Goal: Browse casually: Explore the website without a specific task or goal

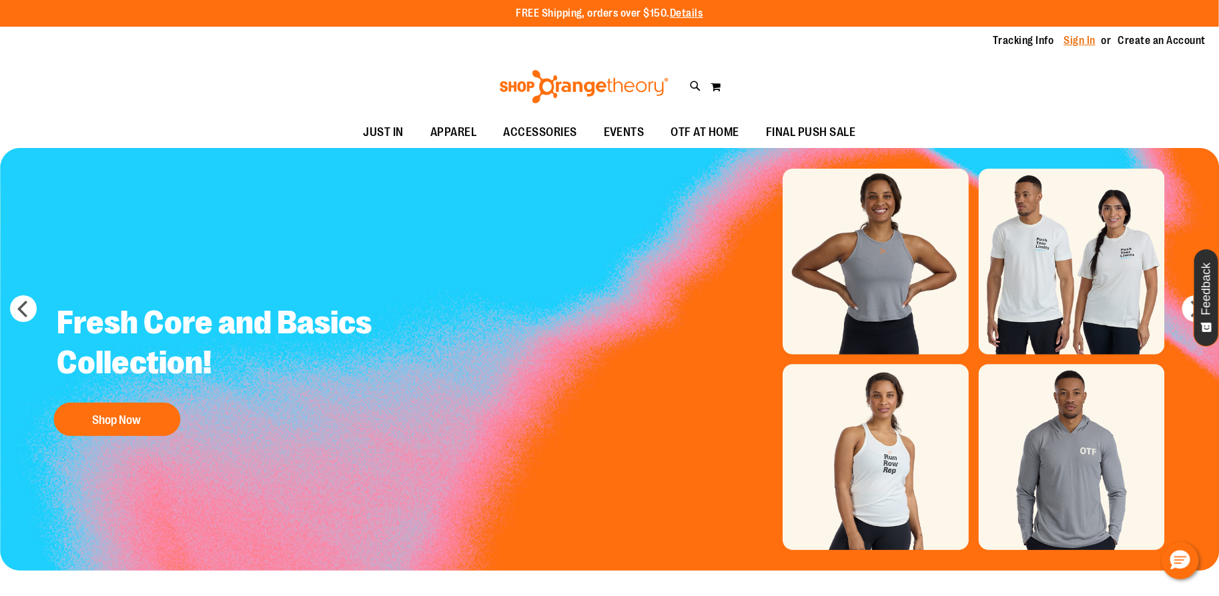
click at [1073, 43] on link "Sign In" at bounding box center [1080, 40] width 32 height 15
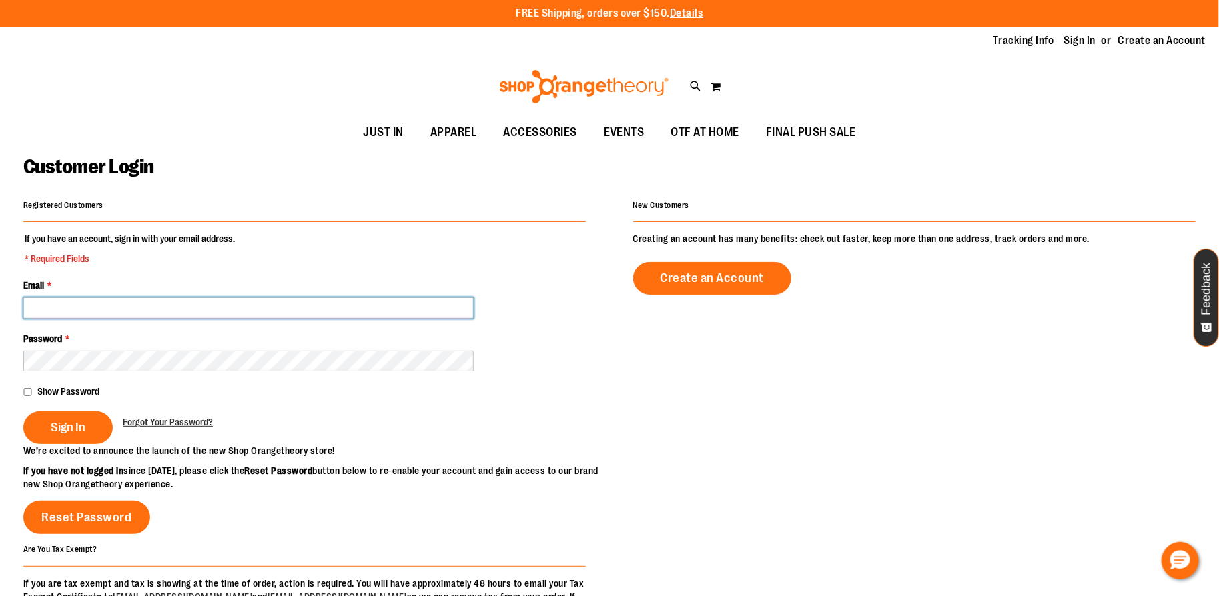
click at [407, 306] on input "Email *" at bounding box center [248, 308] width 450 height 21
type input "**********"
click at [23, 412] on button "Sign In" at bounding box center [67, 428] width 89 height 33
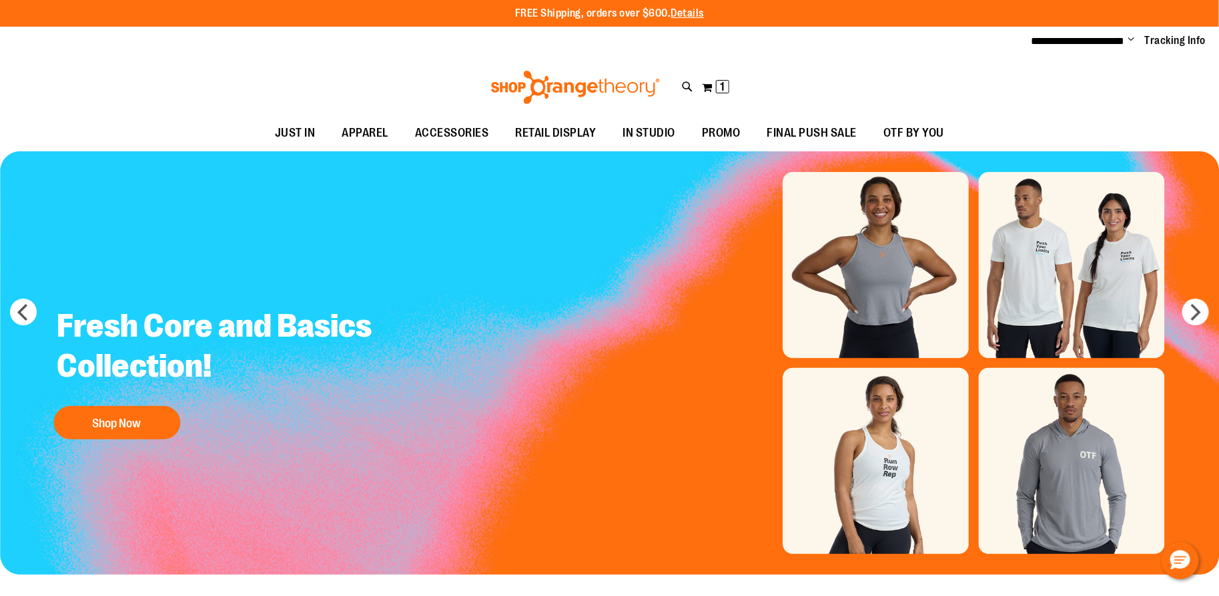
click at [217, 426] on div "Fresh Core and Basics Collection! Shop Now" at bounding box center [225, 371] width 356 height 150
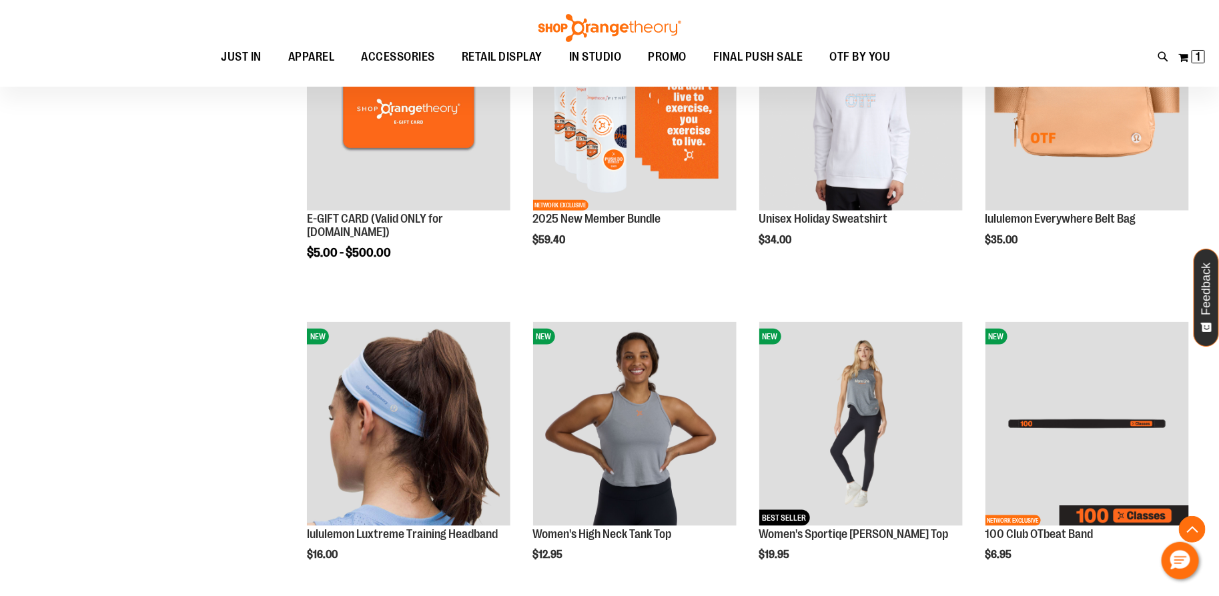
scroll to position [600, 0]
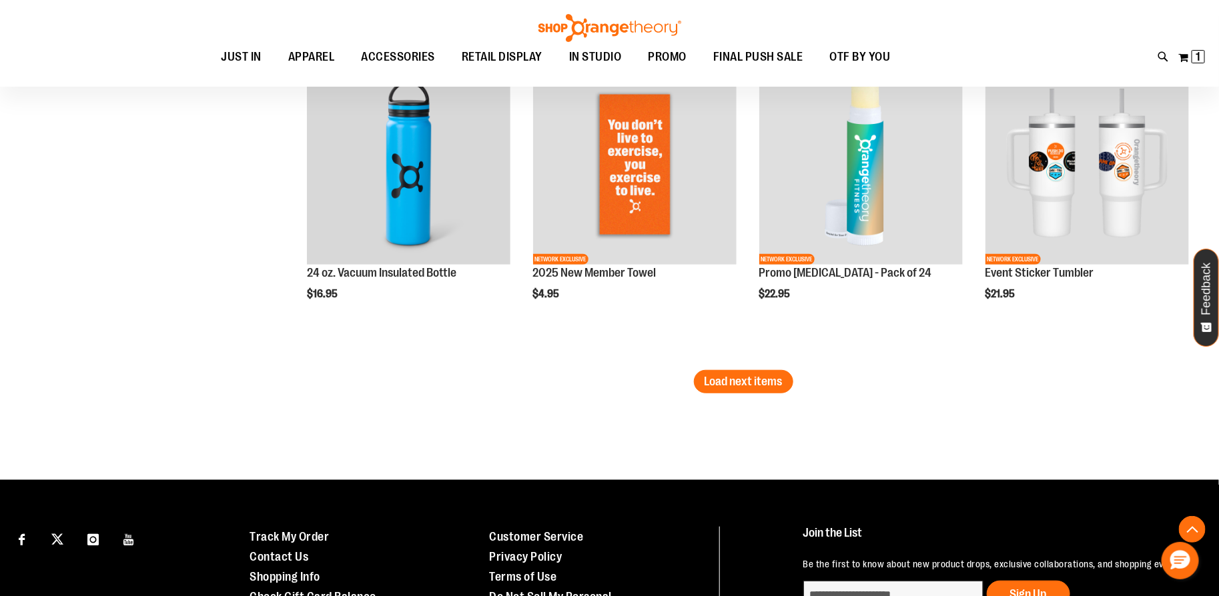
scroll to position [2752, 0]
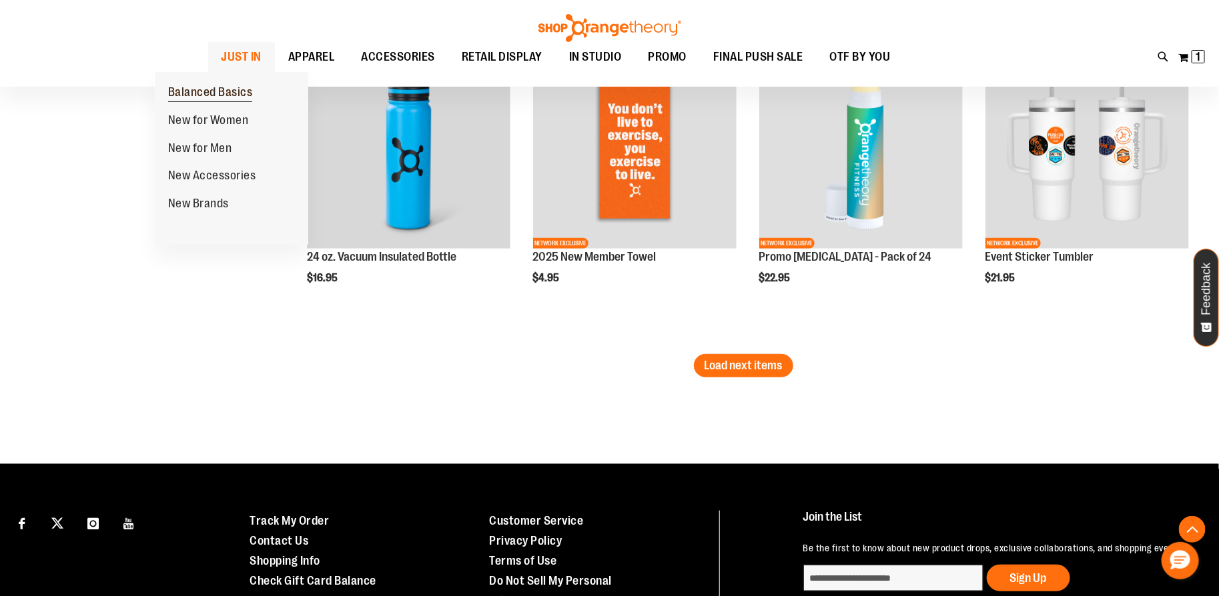
click at [213, 102] on span "Balanced Basics" at bounding box center [210, 93] width 85 height 17
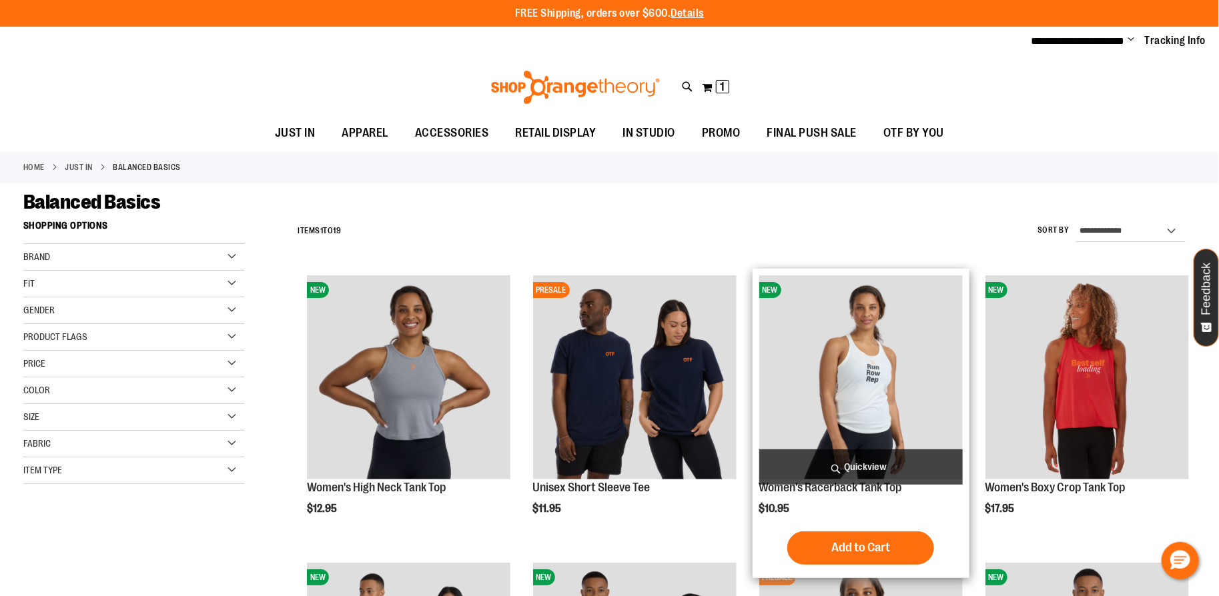
click at [869, 470] on span "Quickview" at bounding box center [860, 467] width 203 height 35
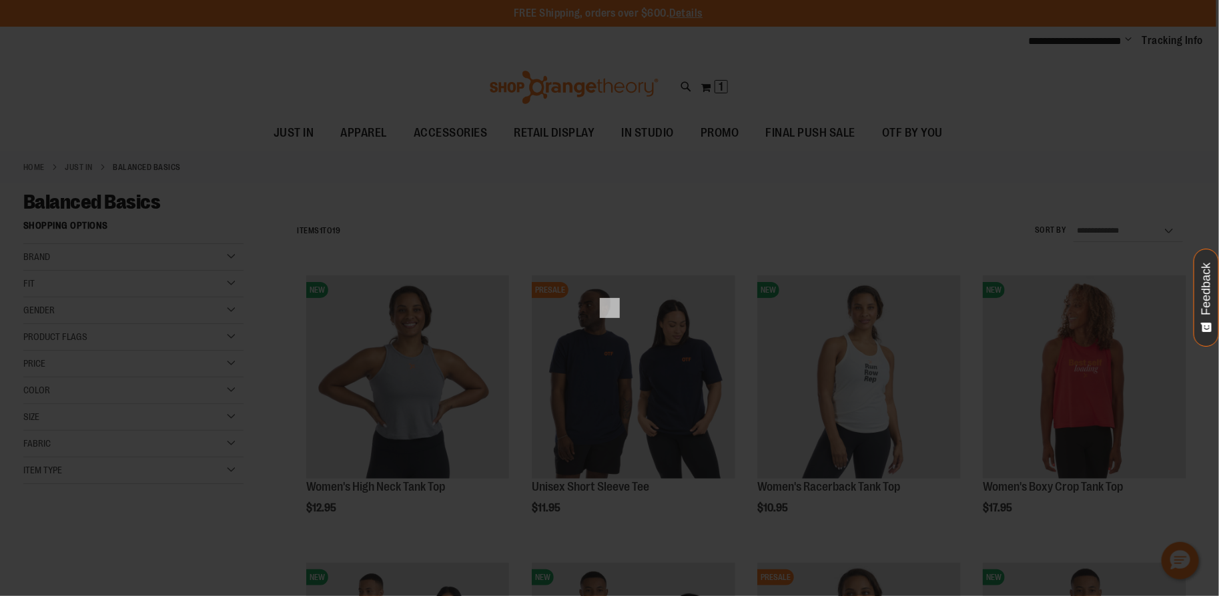
click at [993, 227] on div "×" at bounding box center [609, 298] width 1219 height 596
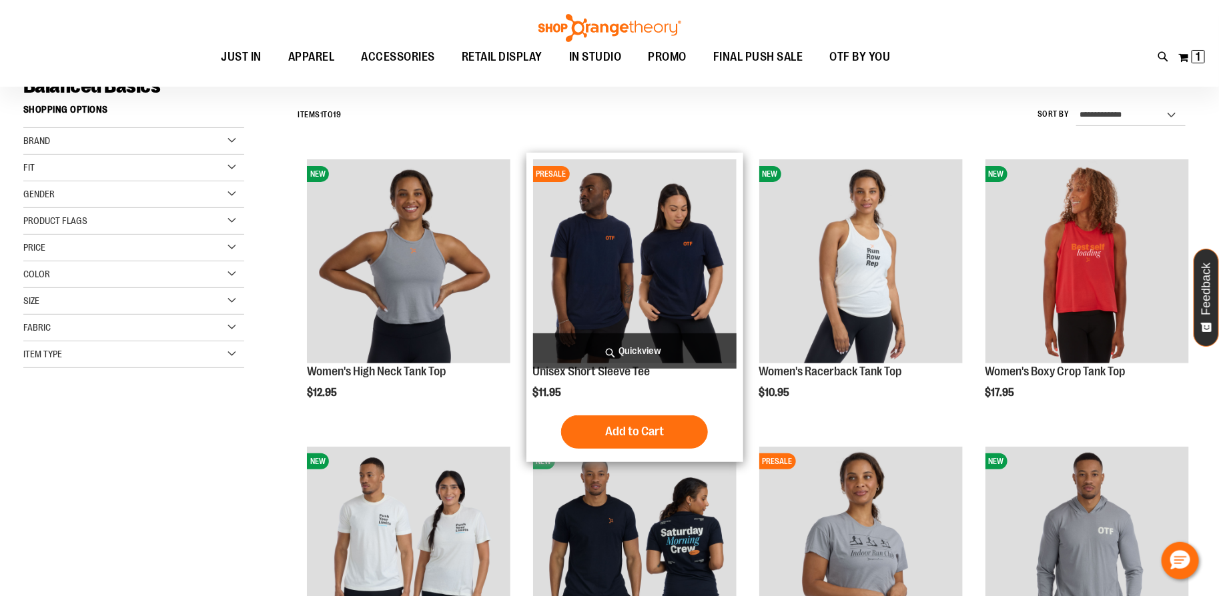
scroll to position [117, 0]
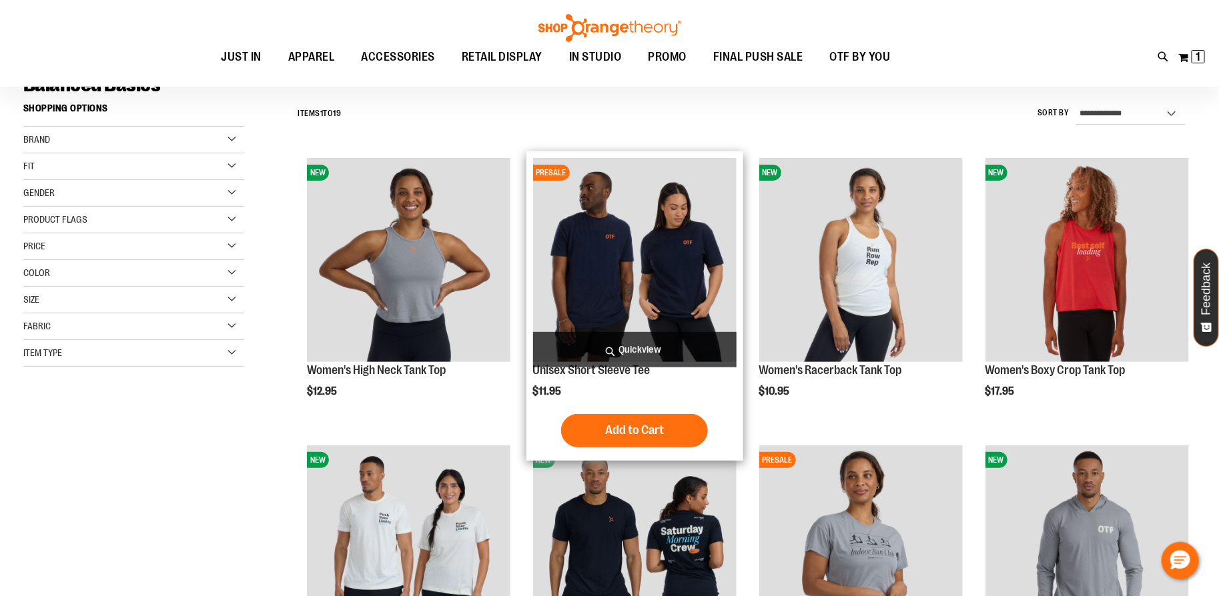
click at [647, 352] on span "Quickview" at bounding box center [634, 349] width 203 height 35
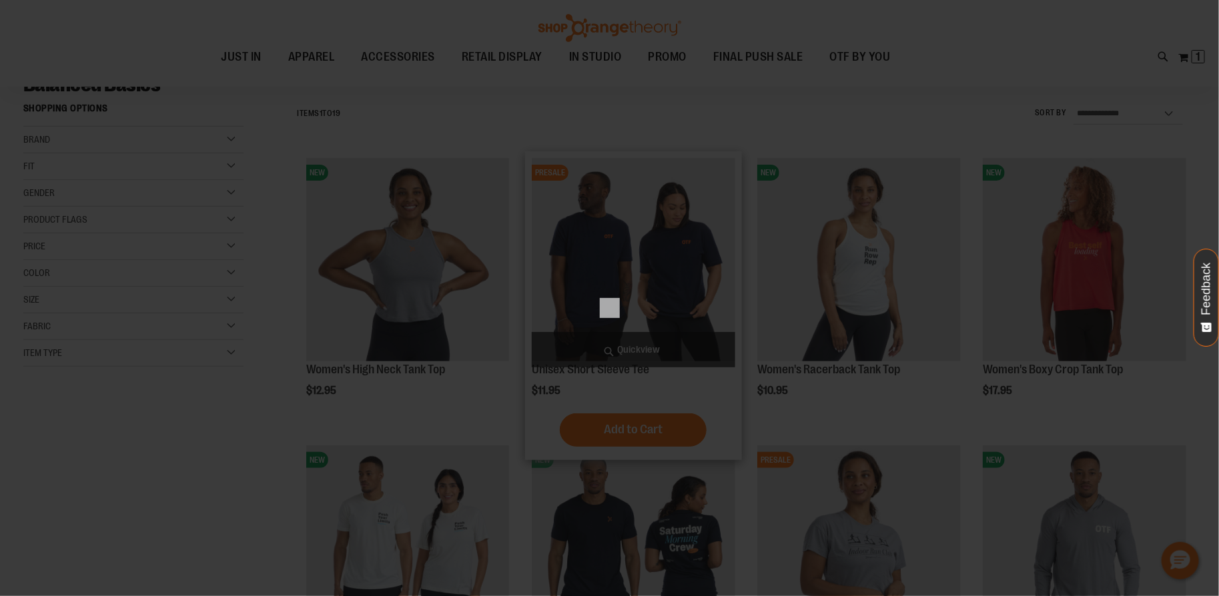
scroll to position [0, 0]
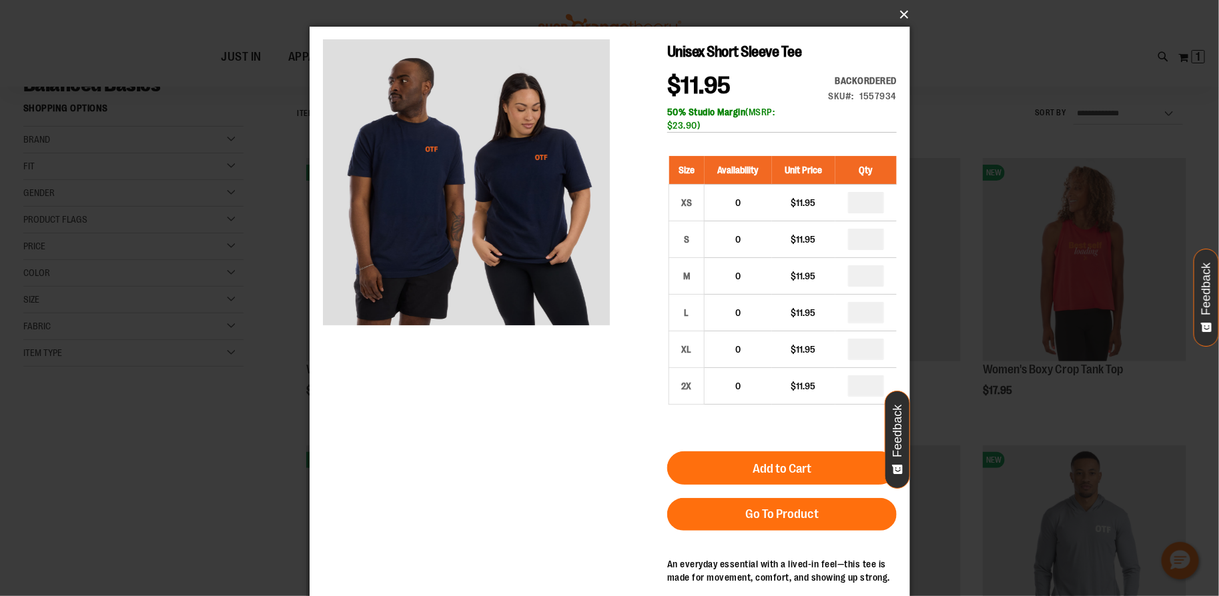
click at [902, 20] on button "×" at bounding box center [614, 14] width 600 height 29
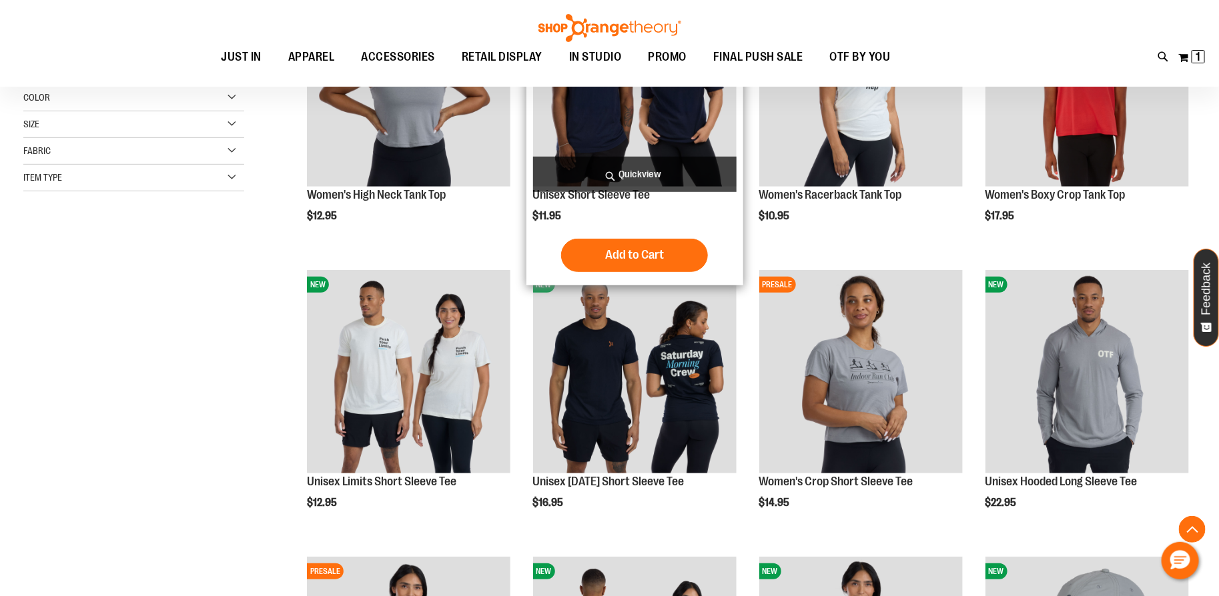
scroll to position [300, 0]
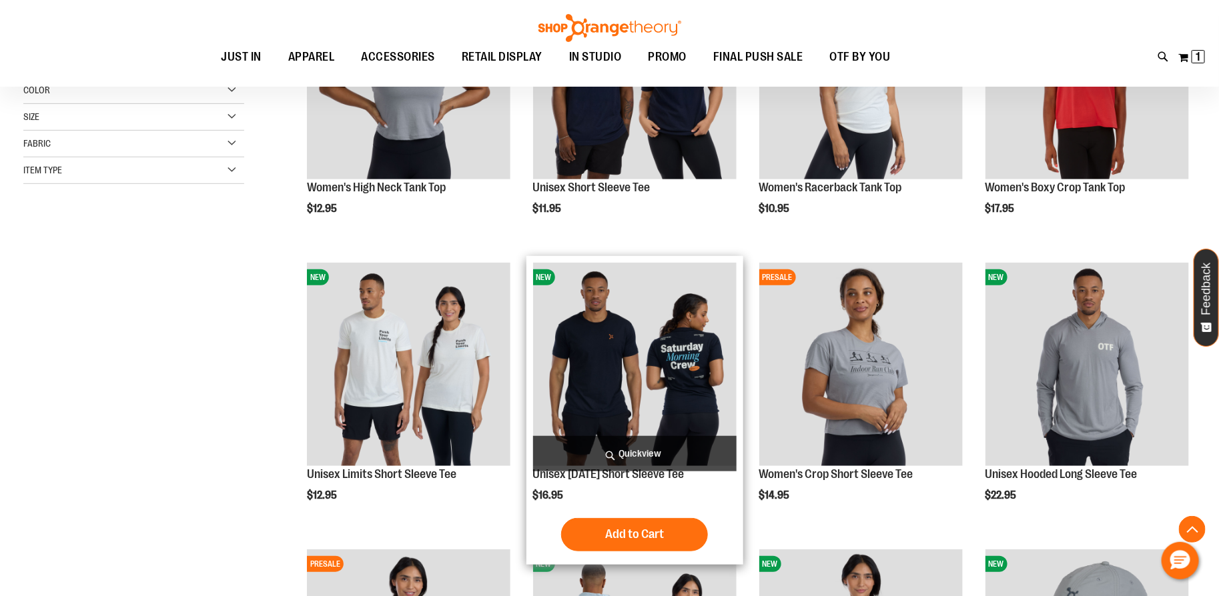
click at [619, 460] on span "Quickview" at bounding box center [634, 453] width 203 height 35
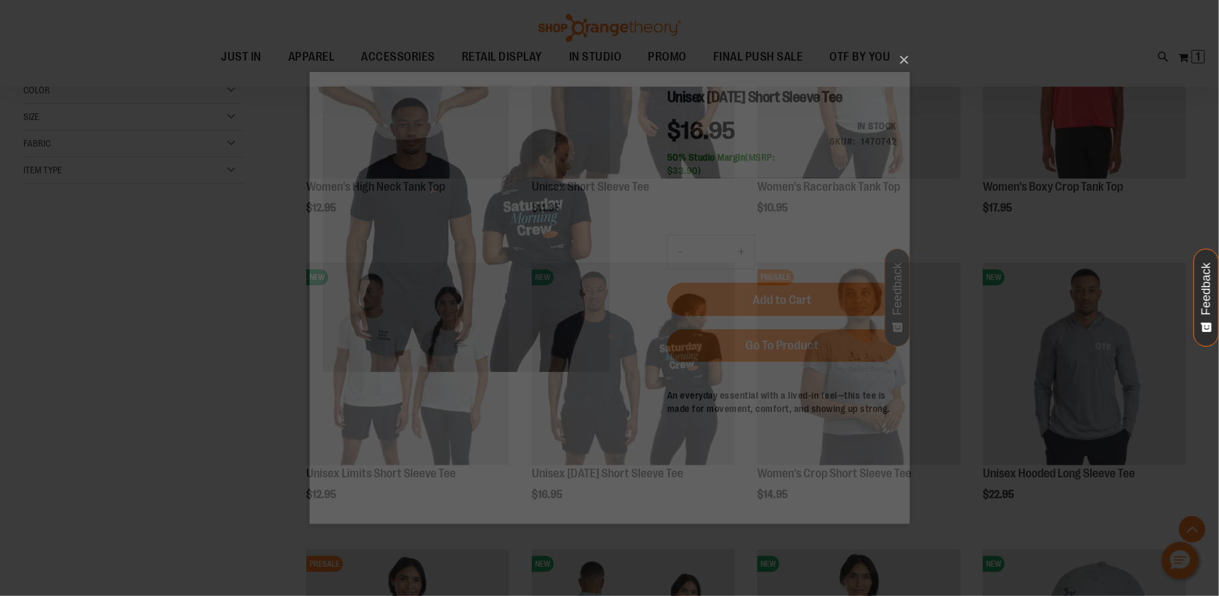
scroll to position [0, 0]
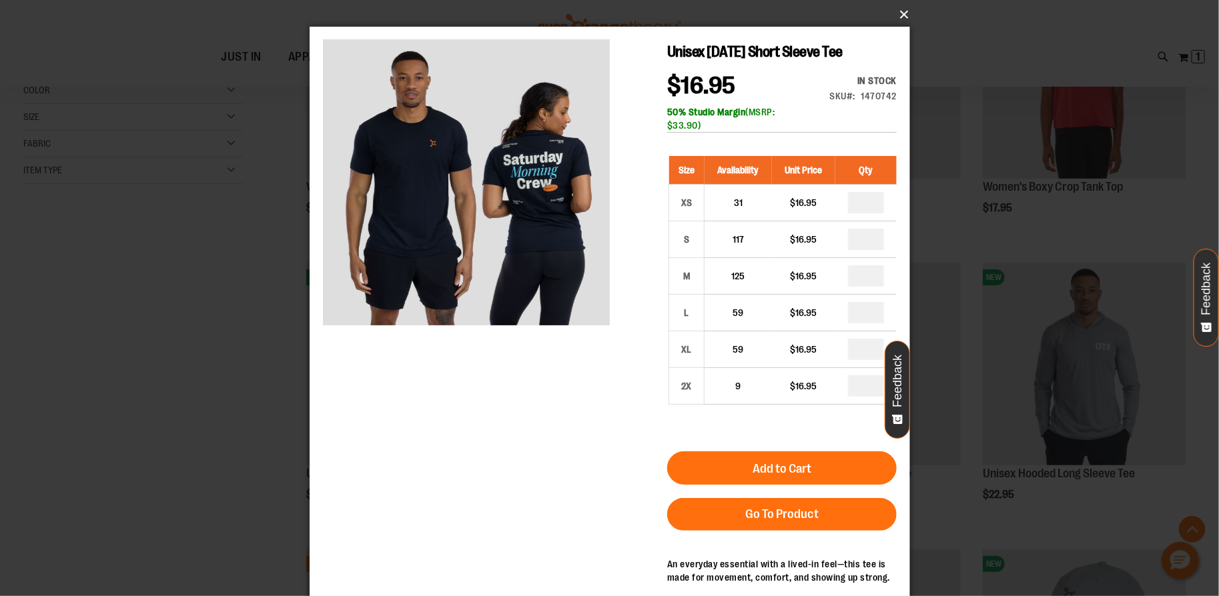
click at [904, 19] on button "×" at bounding box center [614, 14] width 600 height 29
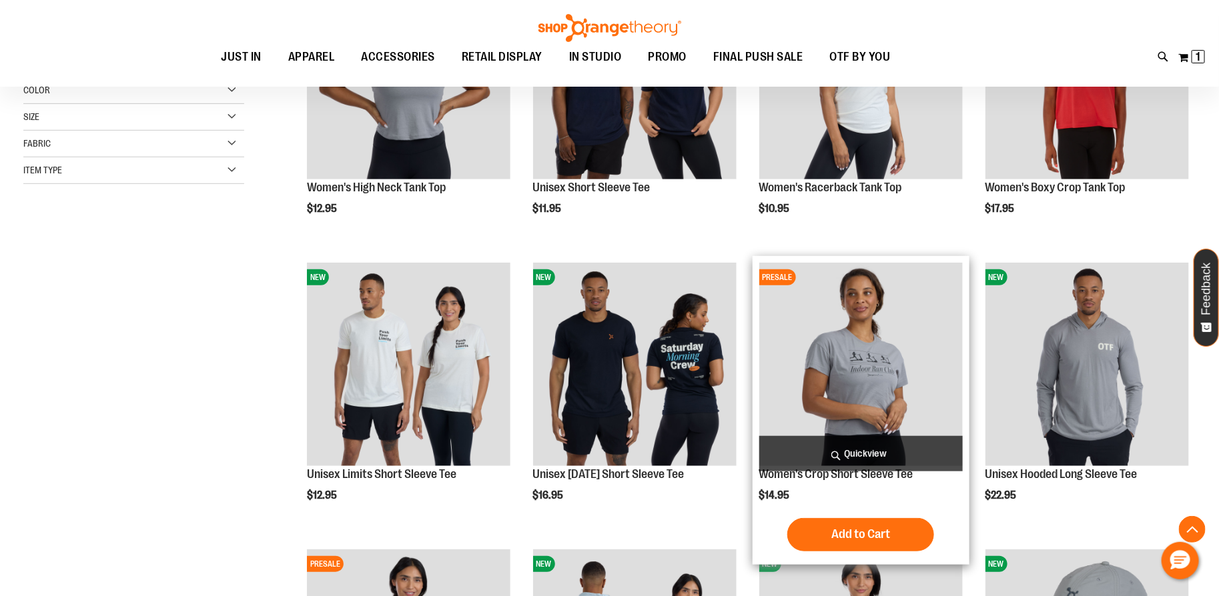
click at [832, 464] on span "Quickview" at bounding box center [860, 453] width 203 height 35
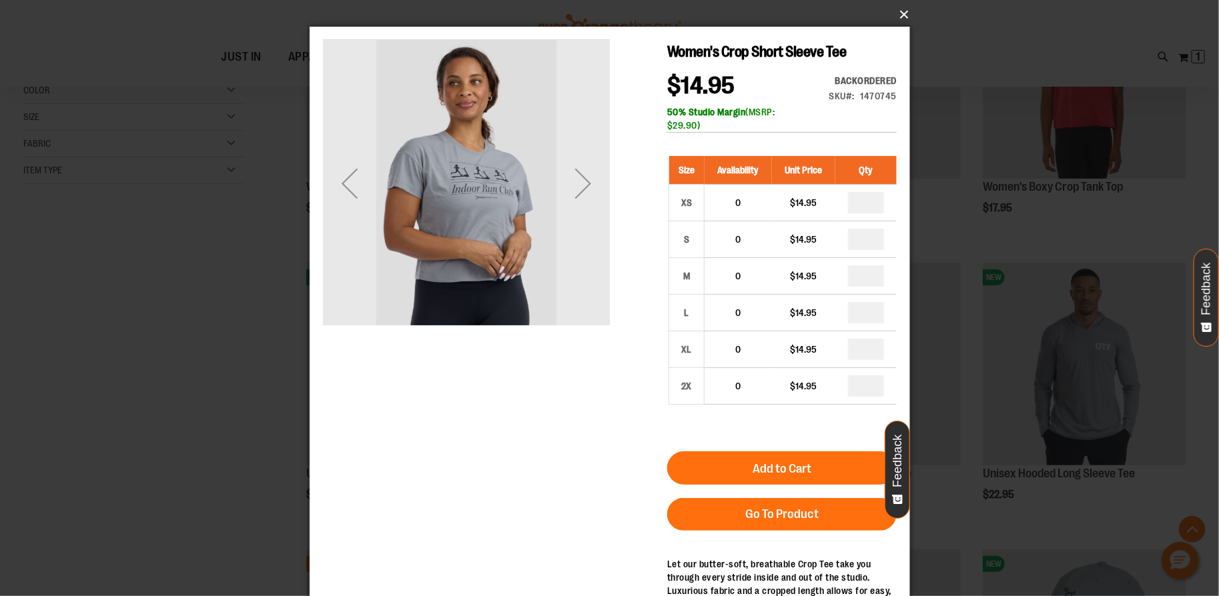
click at [907, 13] on button "×" at bounding box center [614, 14] width 600 height 29
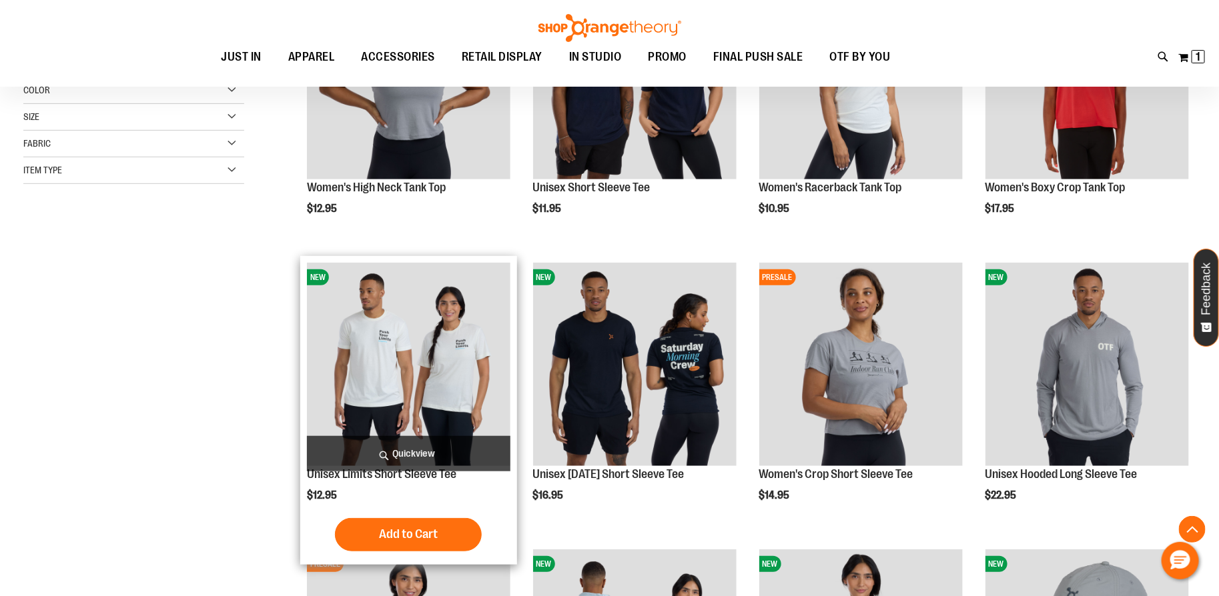
click at [428, 460] on span "Quickview" at bounding box center [408, 453] width 203 height 35
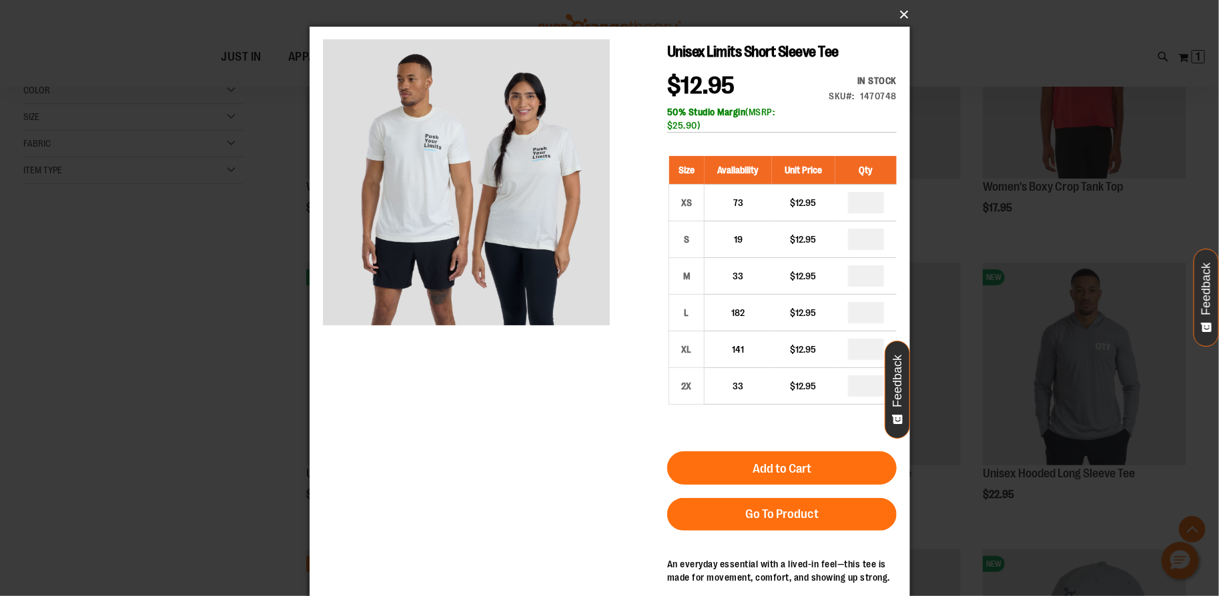
click at [895, 27] on button "×" at bounding box center [614, 14] width 600 height 29
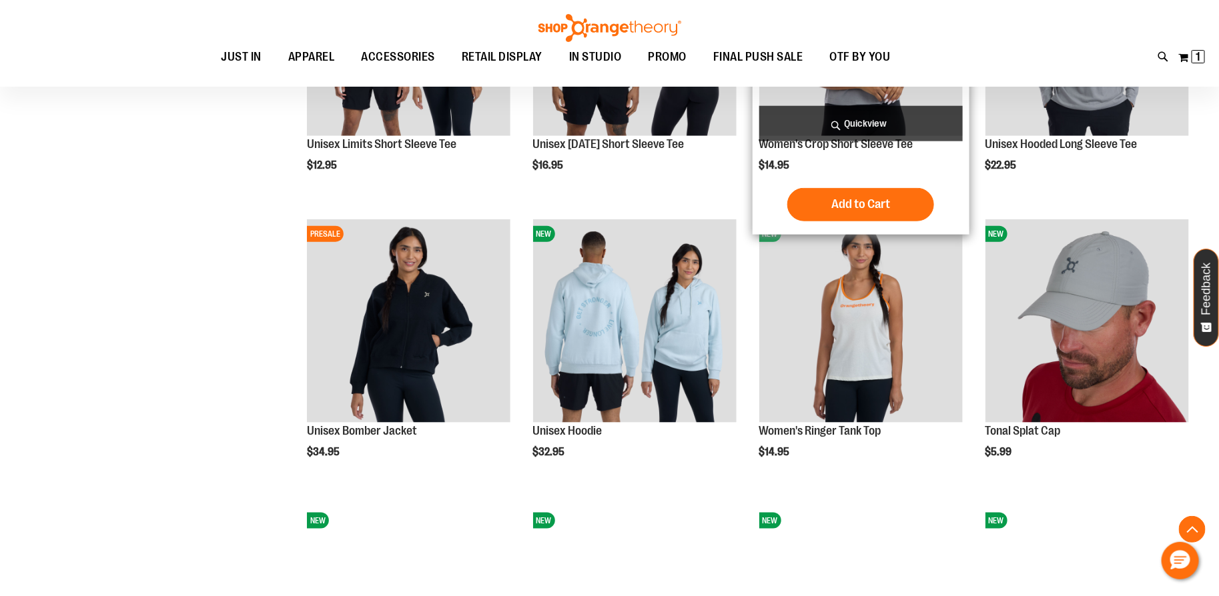
scroll to position [636, 0]
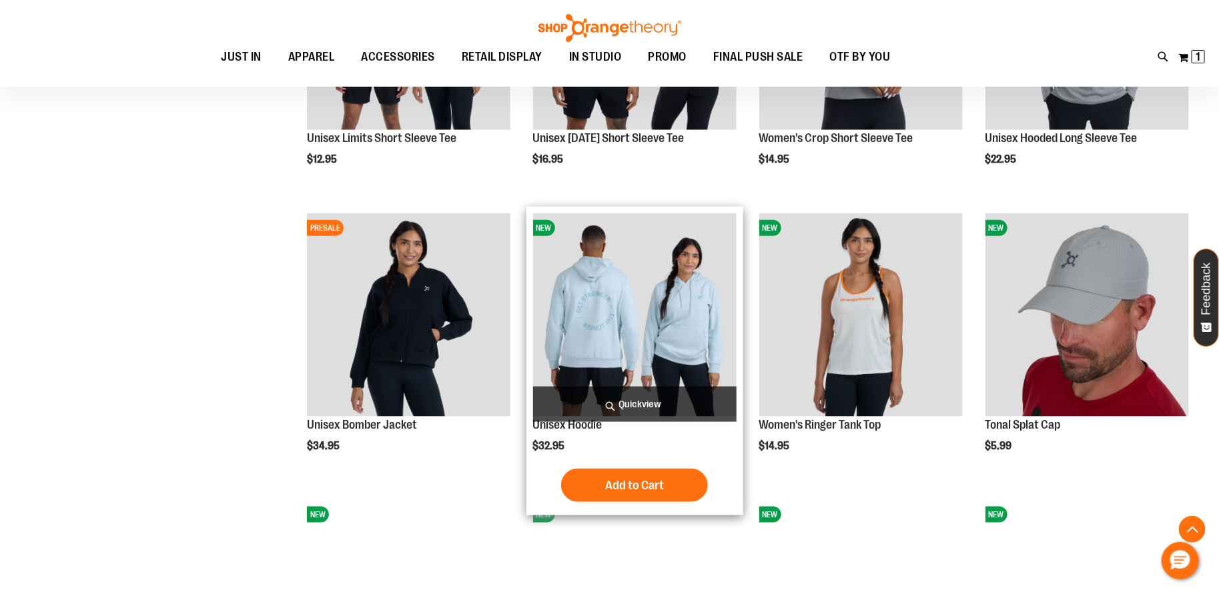
click at [658, 402] on span "Quickview" at bounding box center [634, 404] width 203 height 35
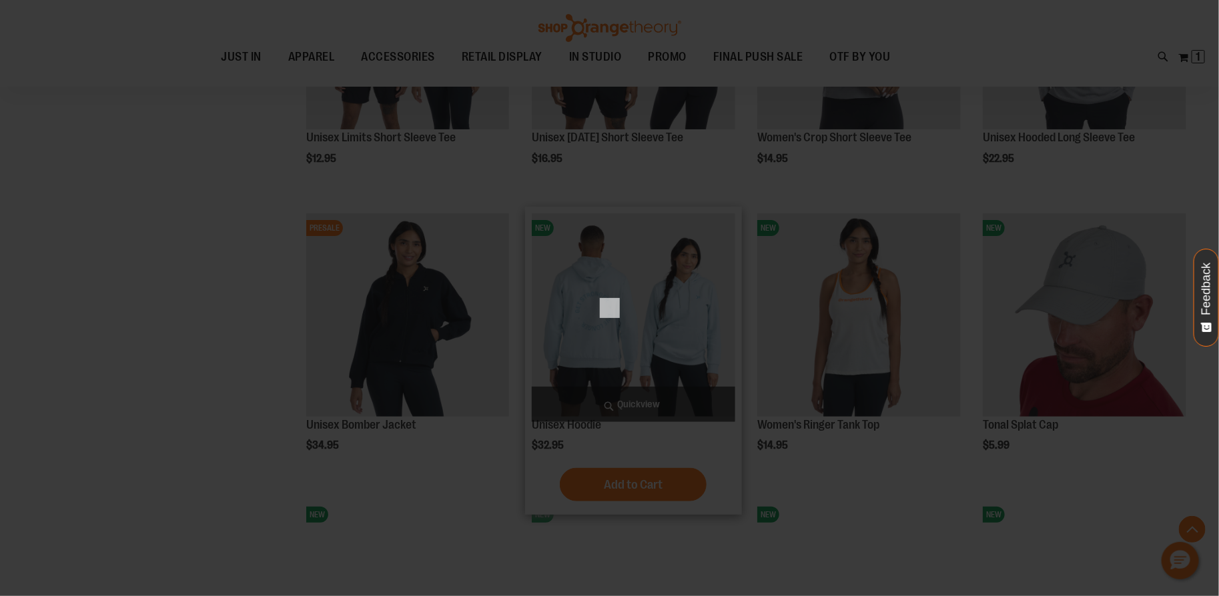
scroll to position [0, 0]
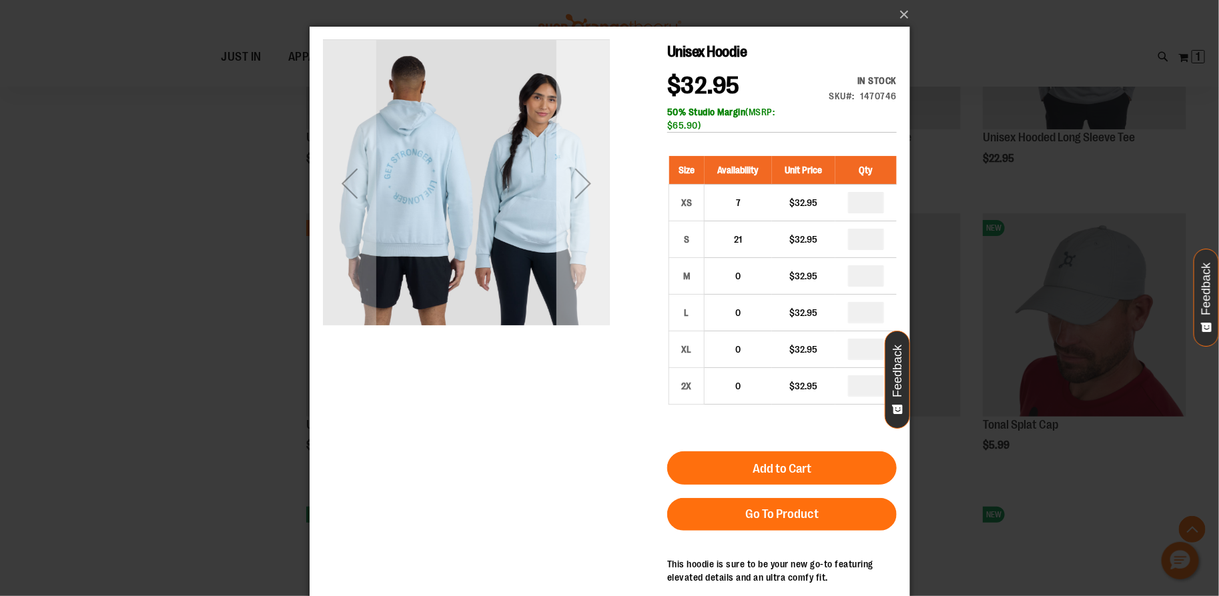
click at [568, 232] on div "Next" at bounding box center [582, 182] width 53 height 287
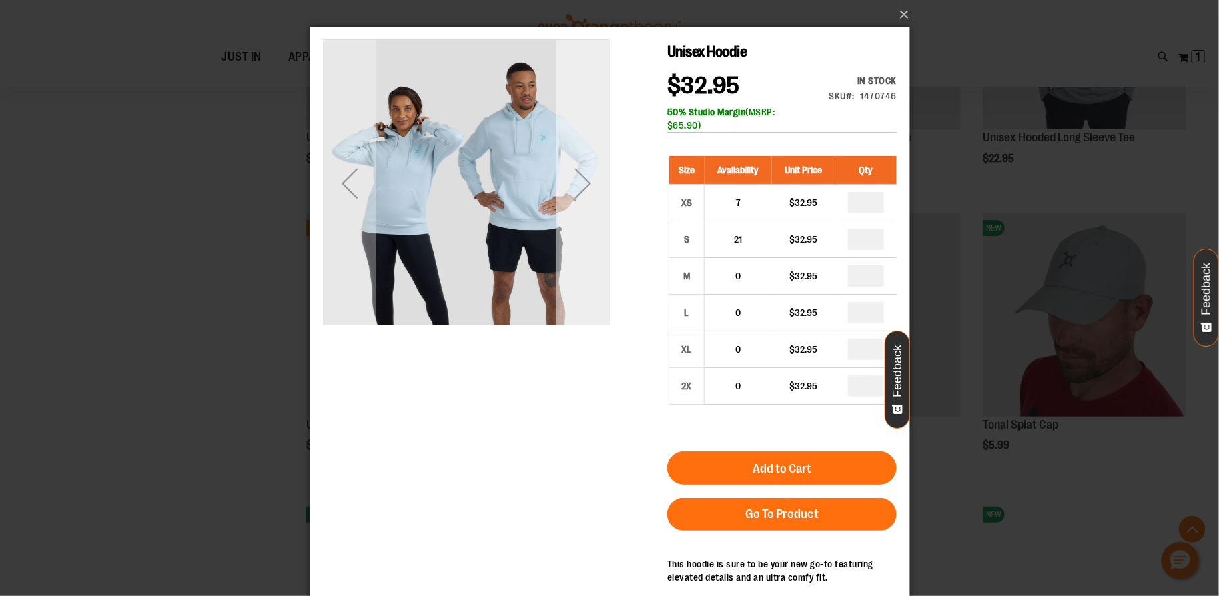
click at [568, 233] on div "Next" at bounding box center [582, 182] width 53 height 287
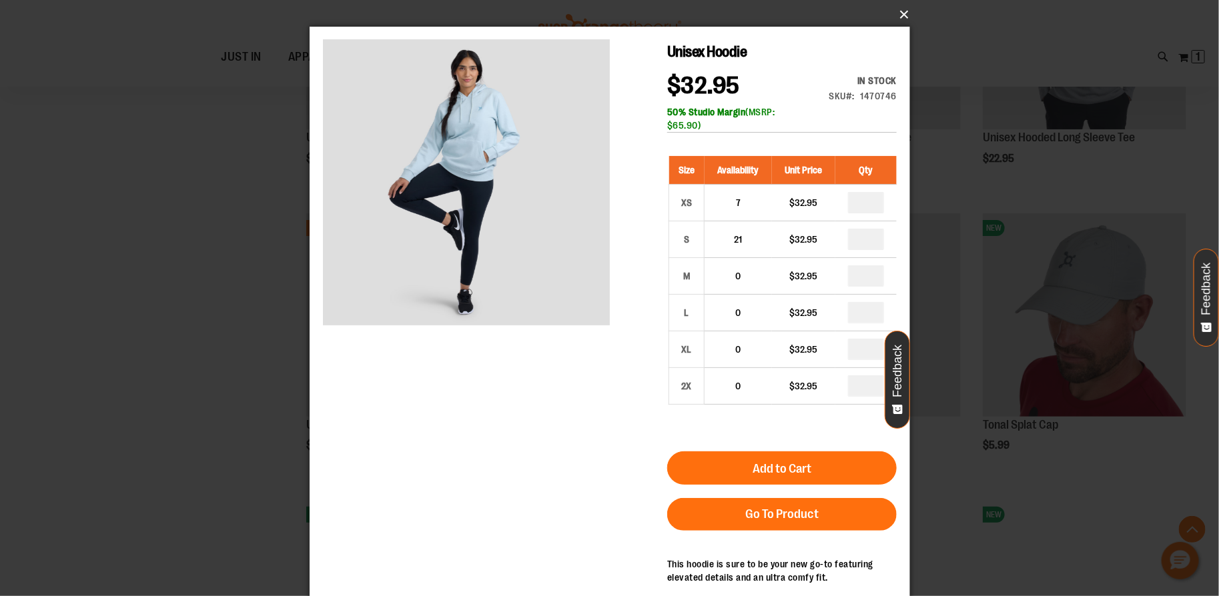
click at [899, 23] on button "×" at bounding box center [614, 14] width 600 height 29
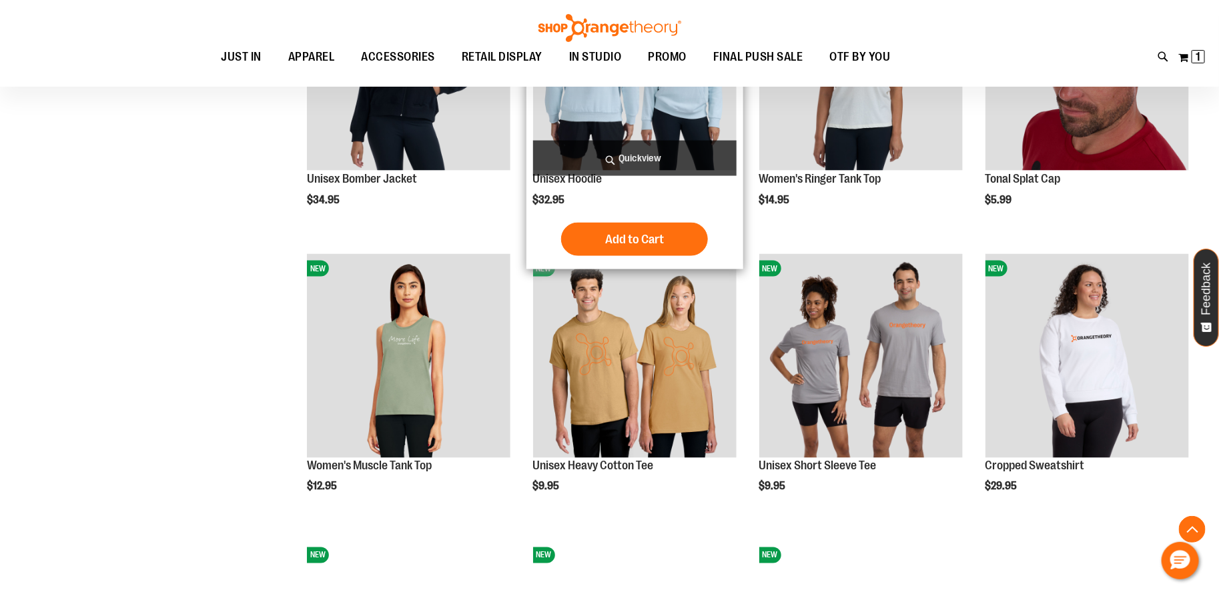
scroll to position [884, 0]
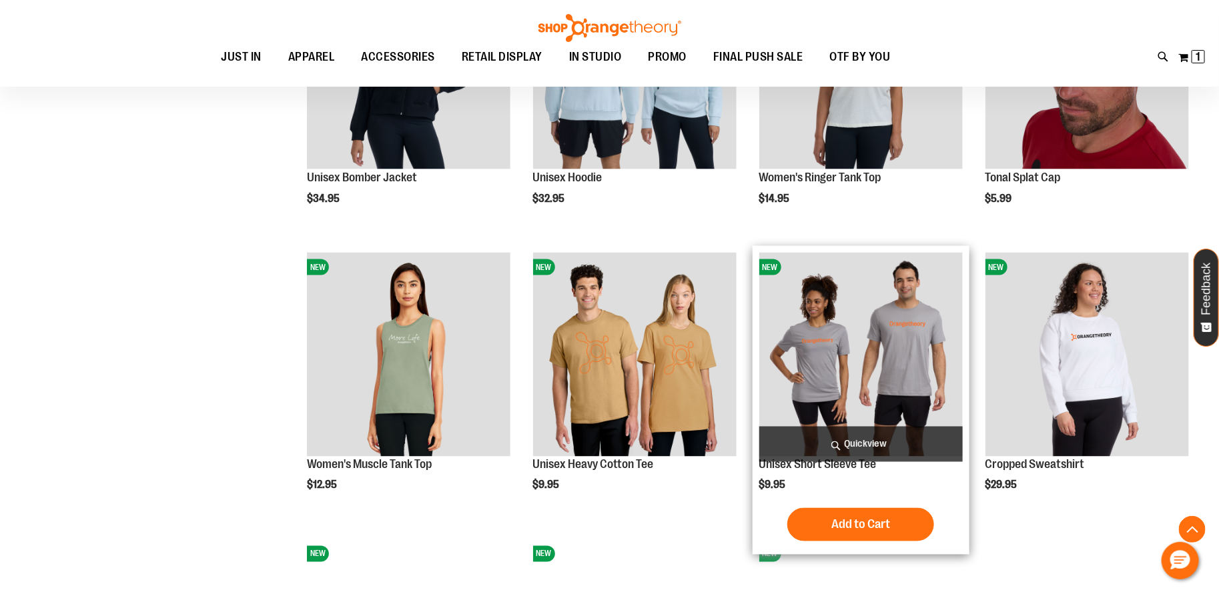
click at [811, 450] on span "Quickview" at bounding box center [860, 444] width 203 height 35
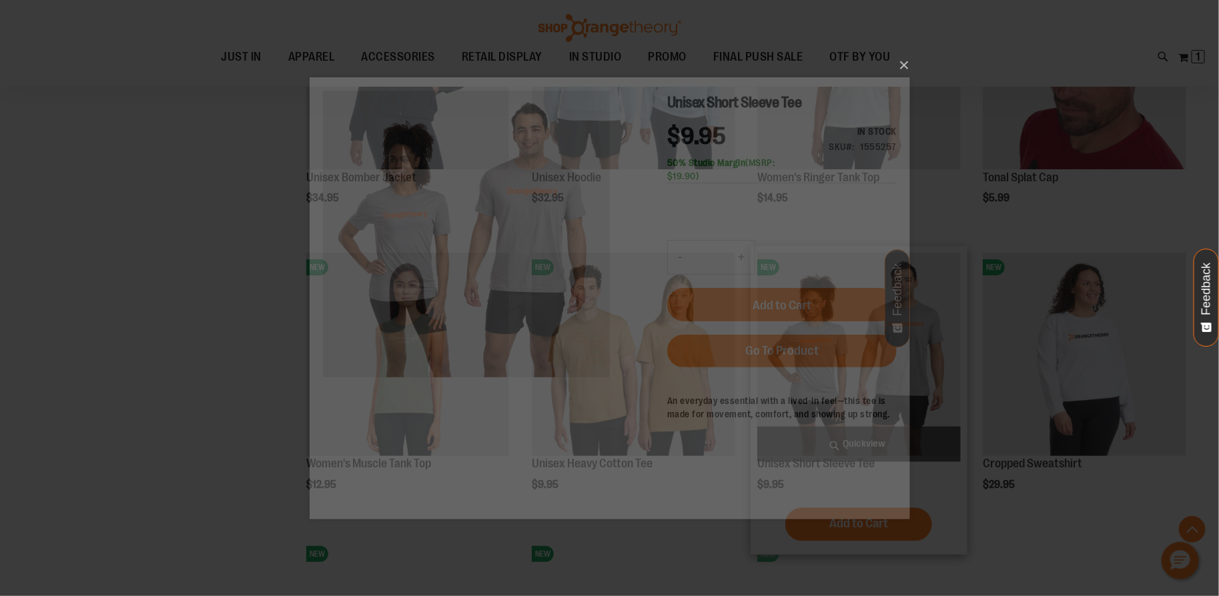
scroll to position [0, 0]
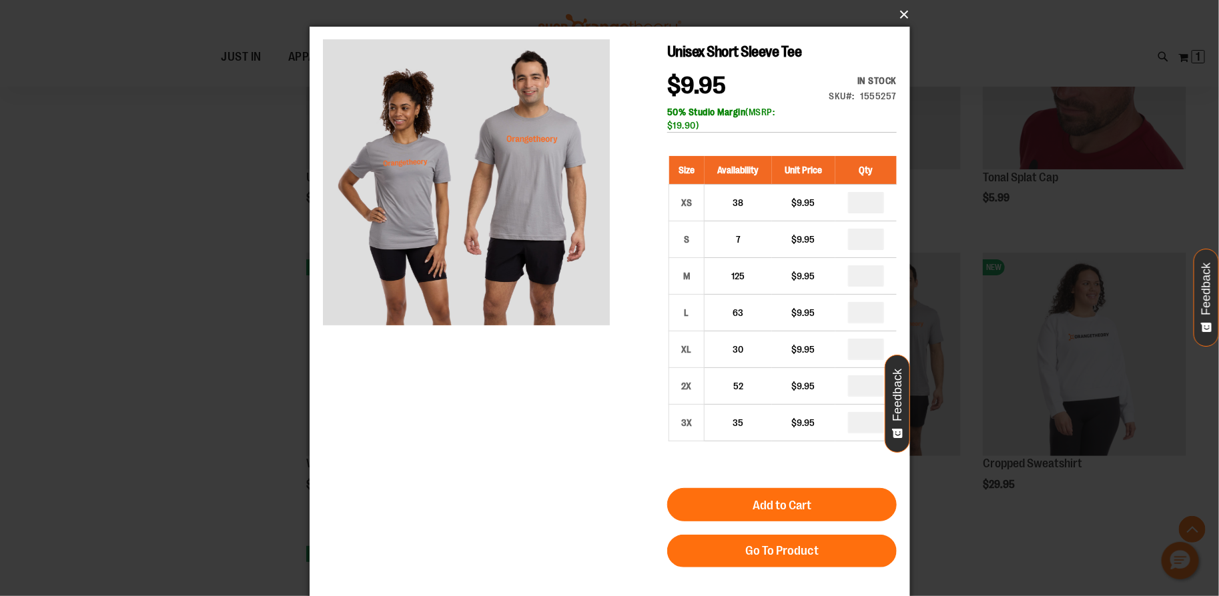
click at [904, 19] on button "×" at bounding box center [614, 14] width 600 height 29
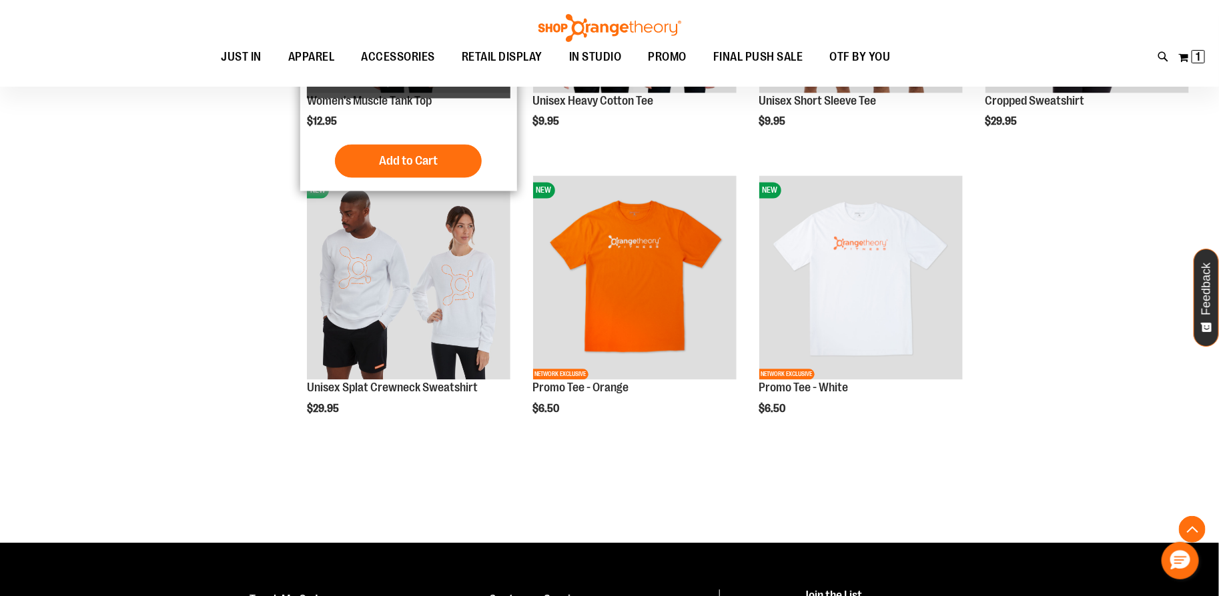
scroll to position [1253, 0]
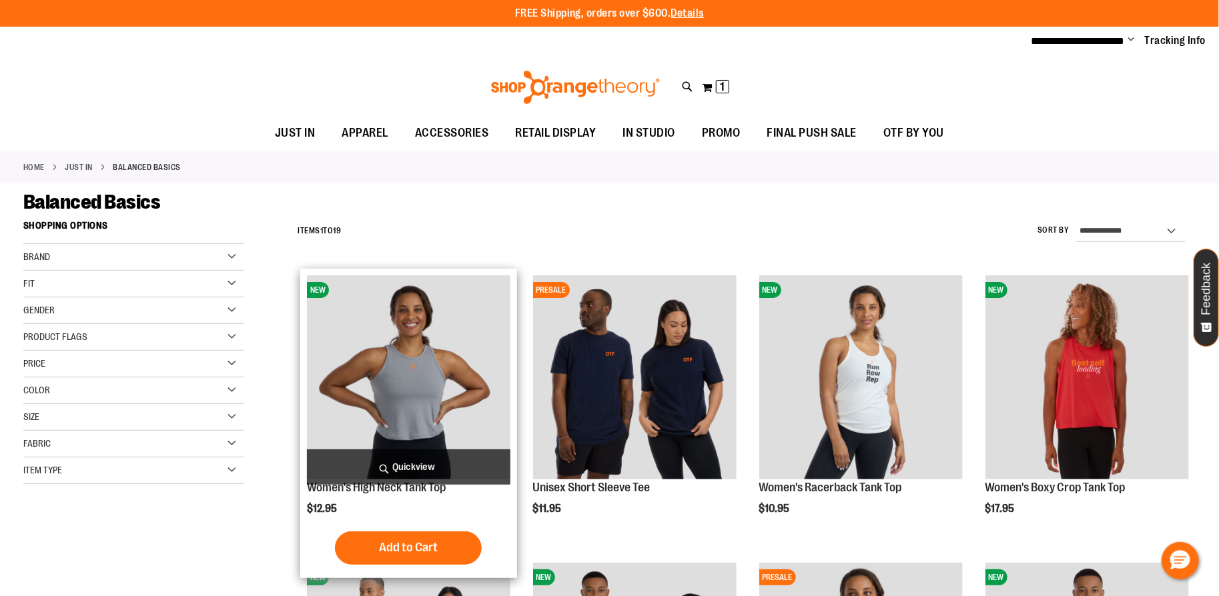
click at [376, 476] on span "Quickview" at bounding box center [408, 467] width 203 height 35
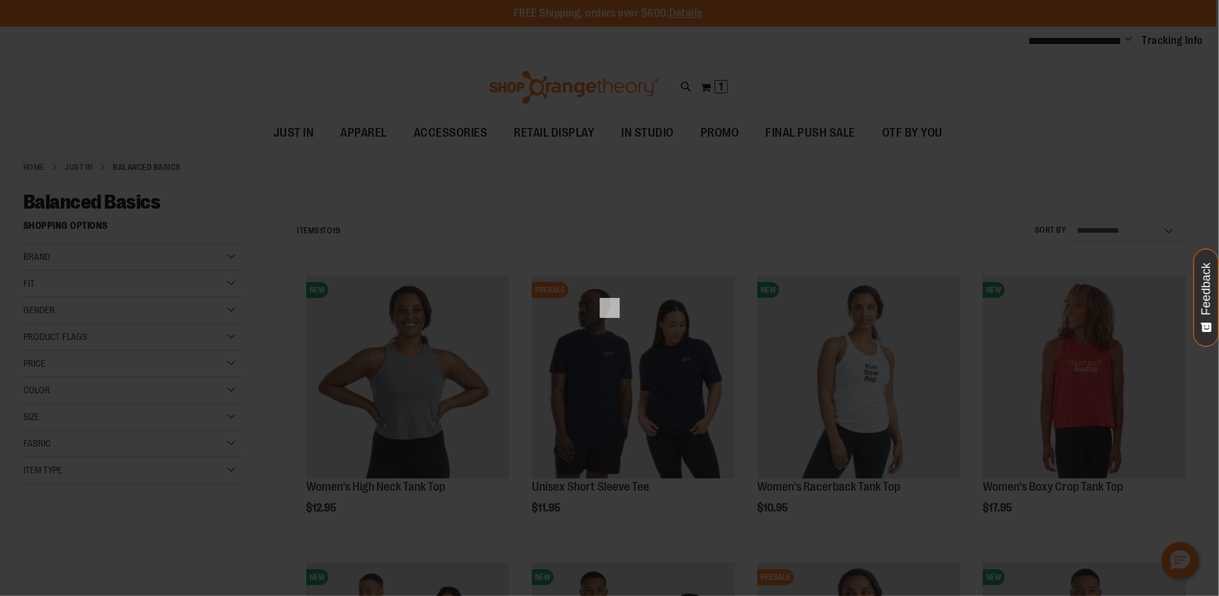
click at [805, 178] on div "×" at bounding box center [609, 298] width 1219 height 596
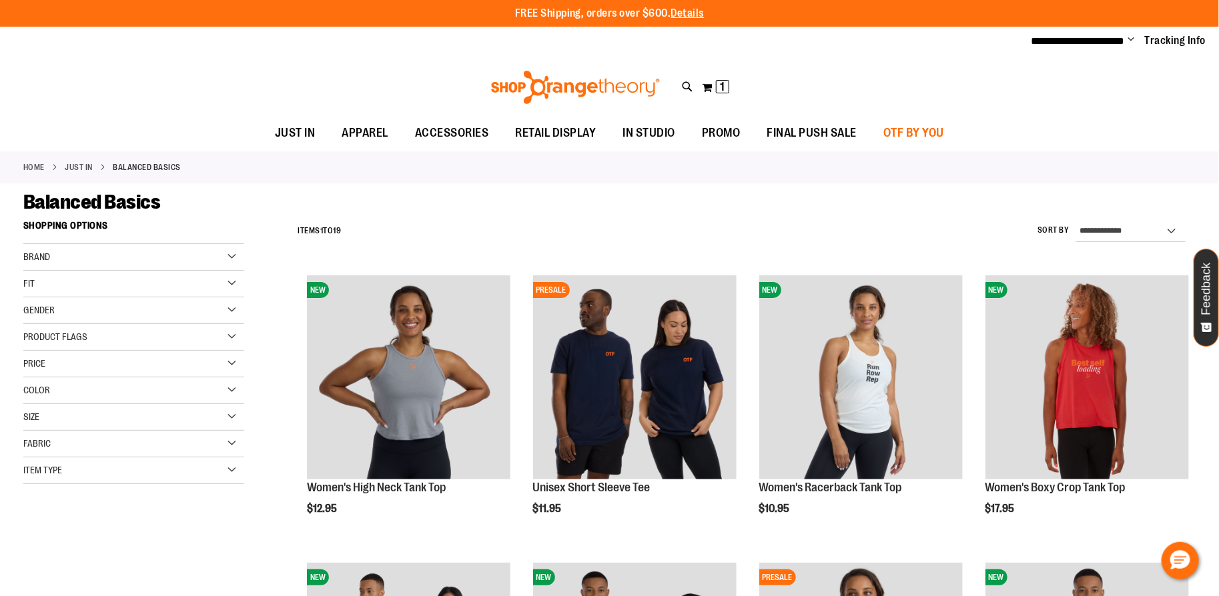
click at [943, 145] on span "OTF BY YOU" at bounding box center [913, 133] width 61 height 30
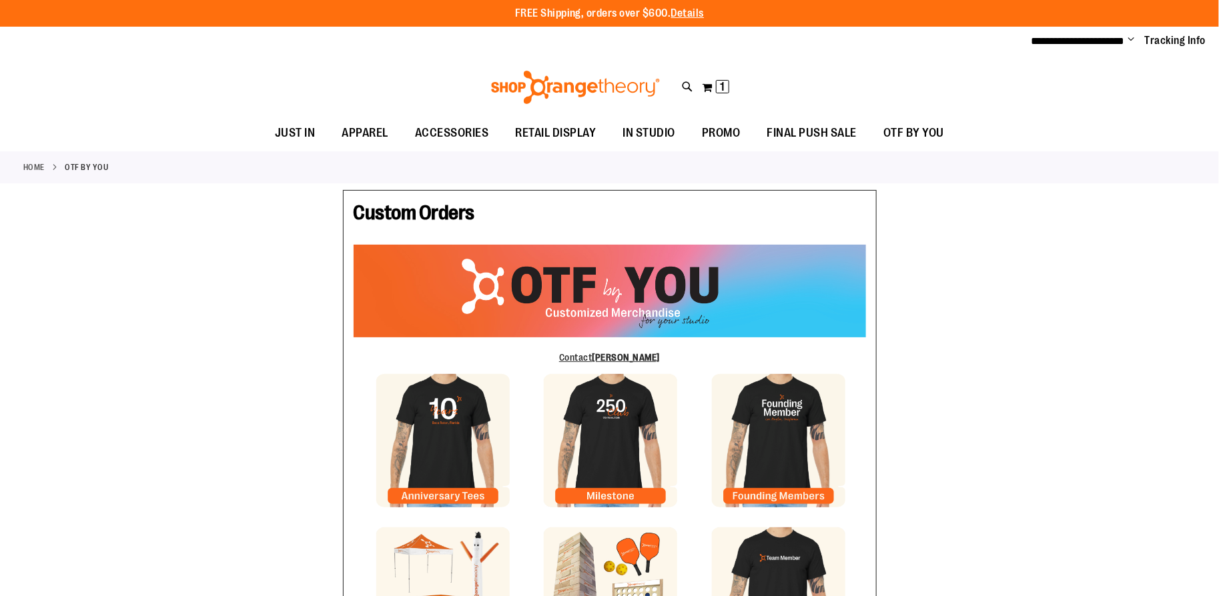
type input "*******"
type input "*****"
type input "**********"
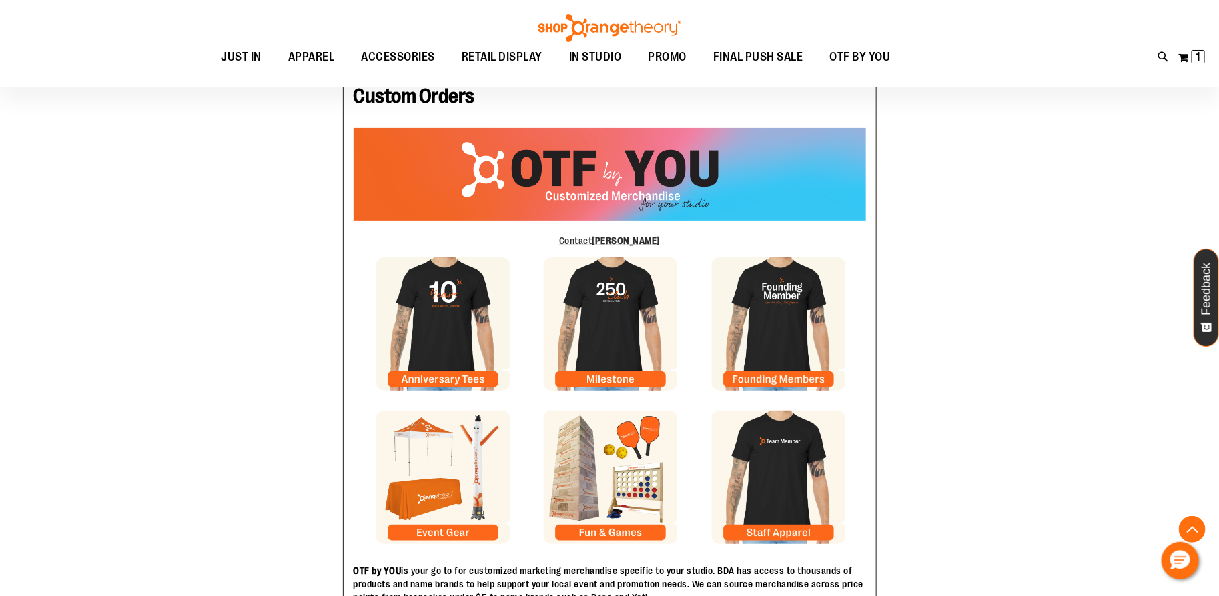
scroll to position [75, 0]
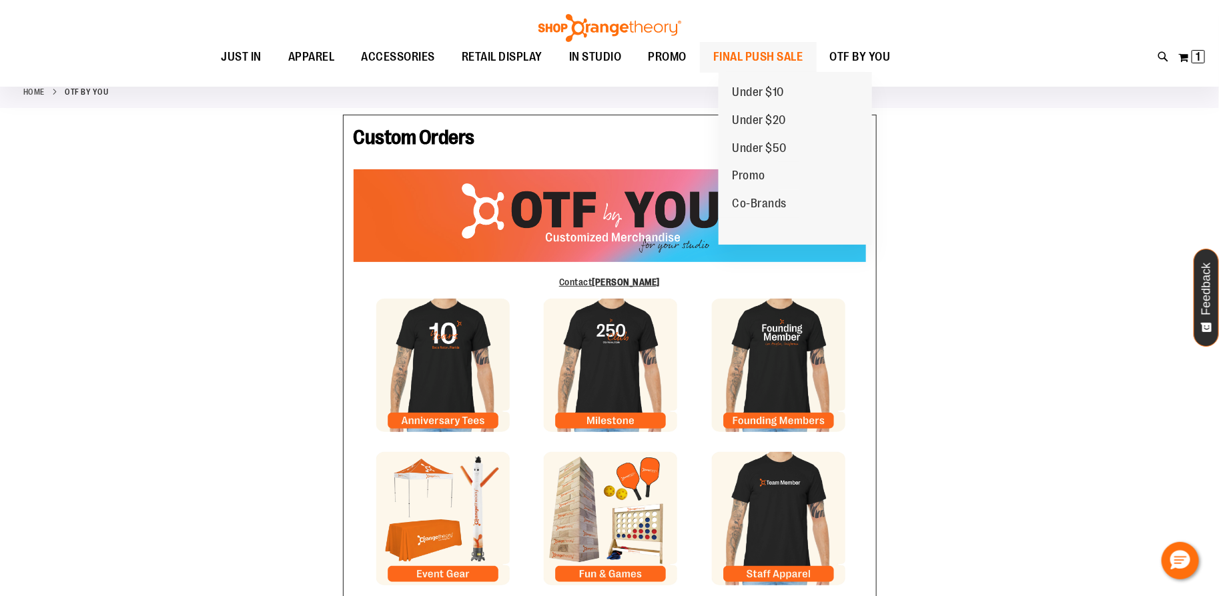
click at [742, 63] on span "FINAL PUSH SALE" at bounding box center [758, 57] width 90 height 30
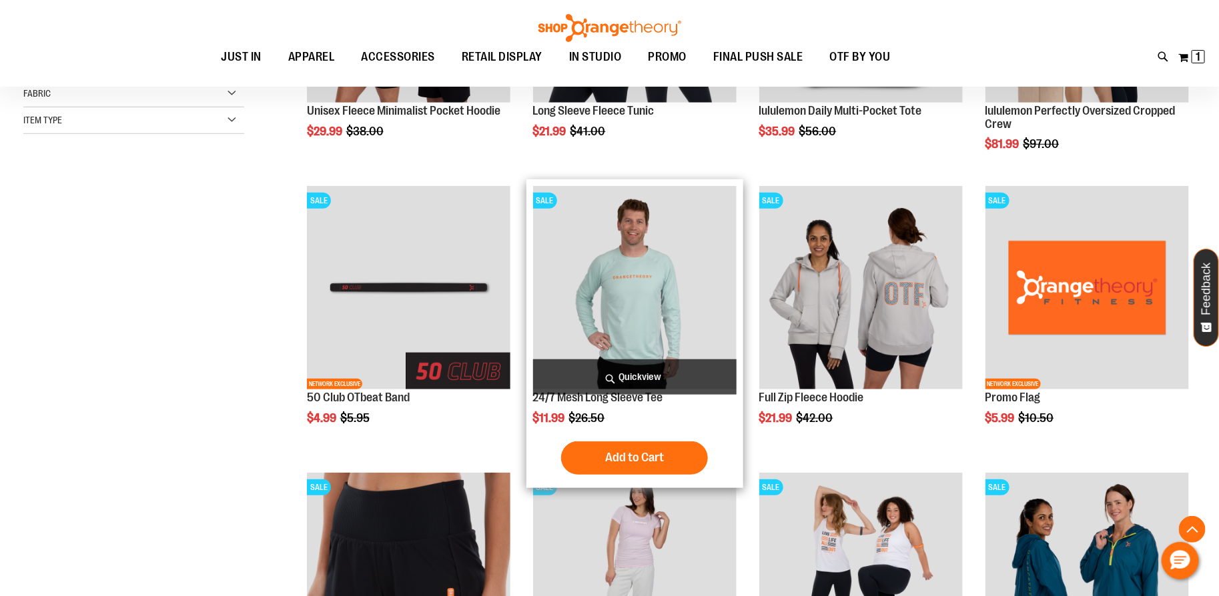
scroll to position [381, 0]
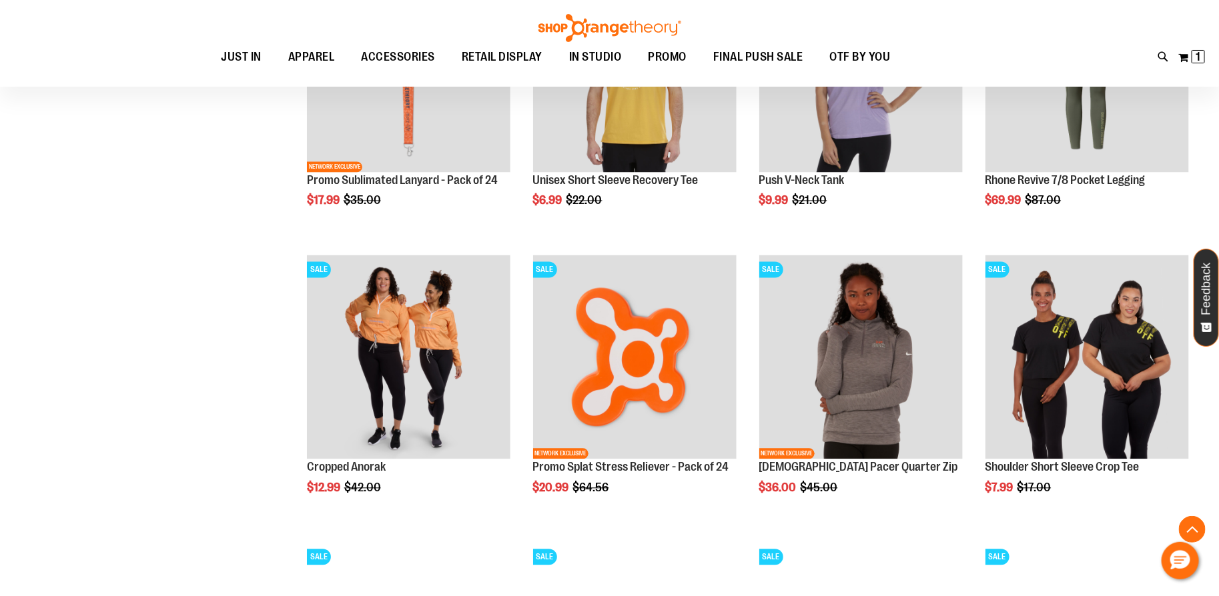
scroll to position [1177, 0]
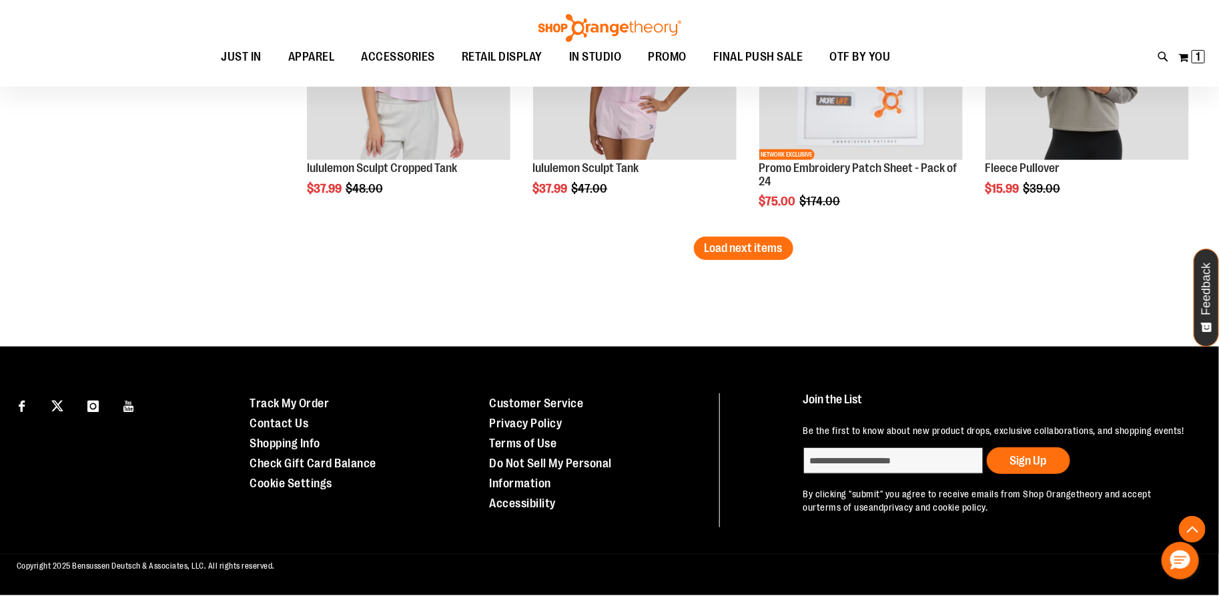
scroll to position [2670, 0]
